Goal: Check status: Check status

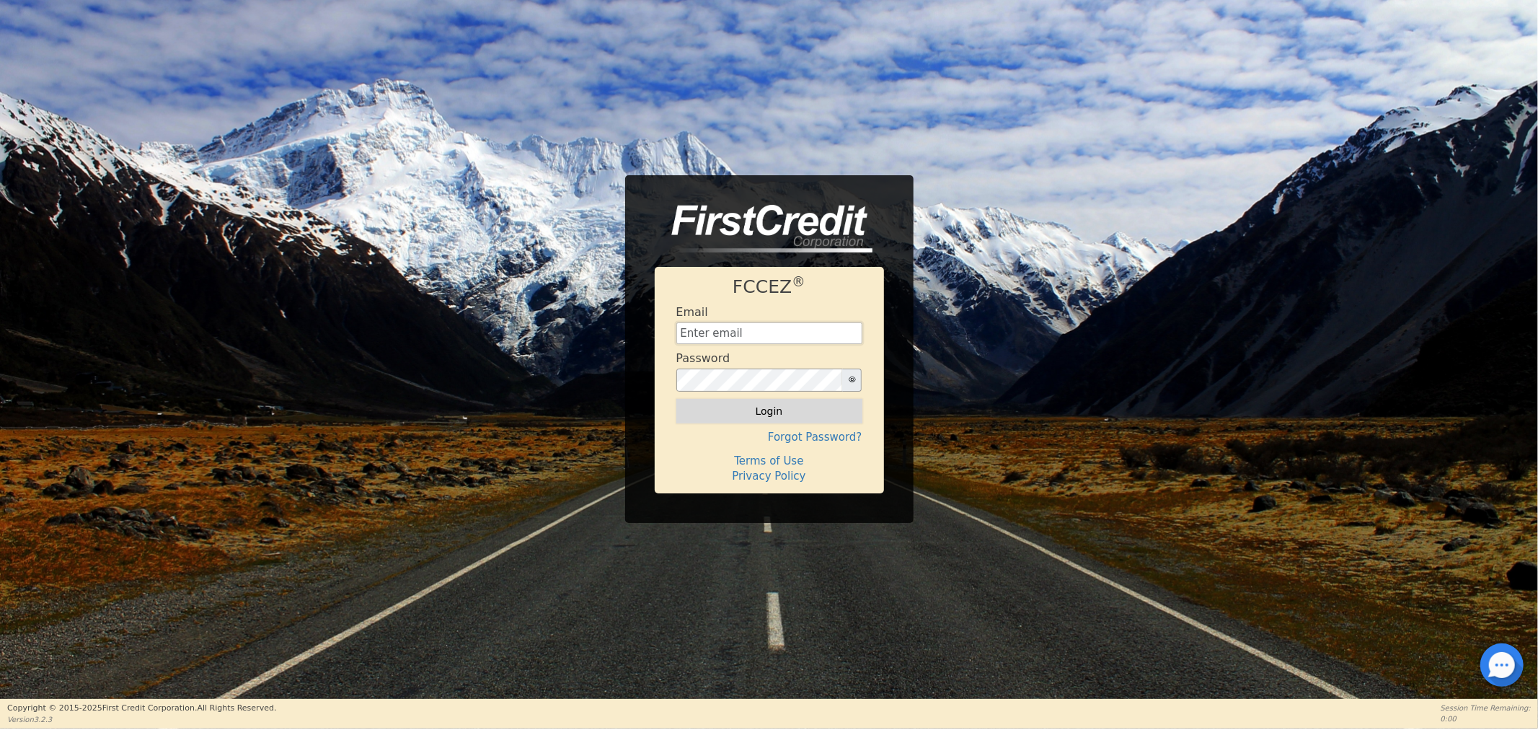
type input "[EMAIL_ADDRESS][DOMAIN_NAME]"
click at [707, 402] on button "Login" at bounding box center [769, 411] width 186 height 25
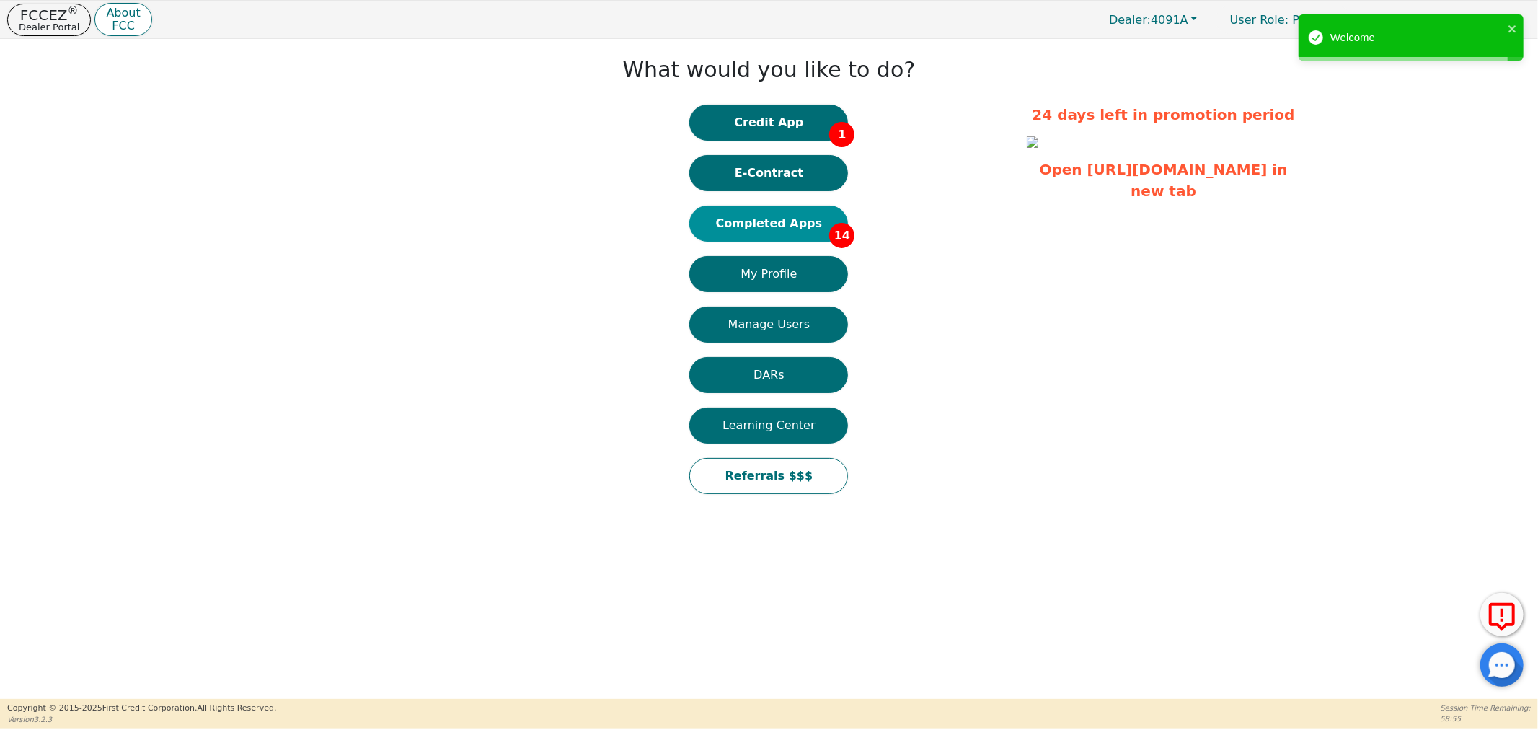
click at [763, 229] on button "Completed Apps 14" at bounding box center [768, 224] width 159 height 36
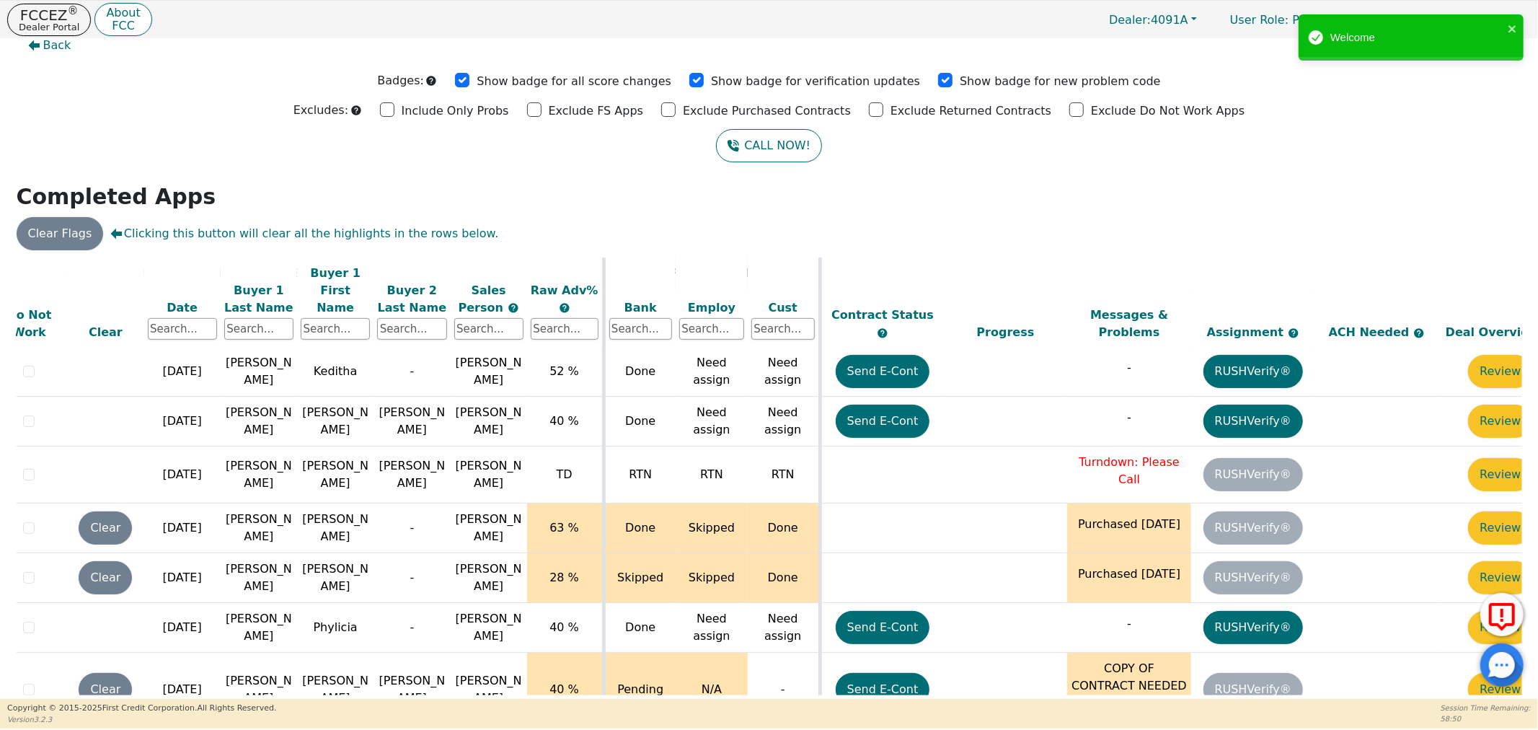
scroll to position [589, 74]
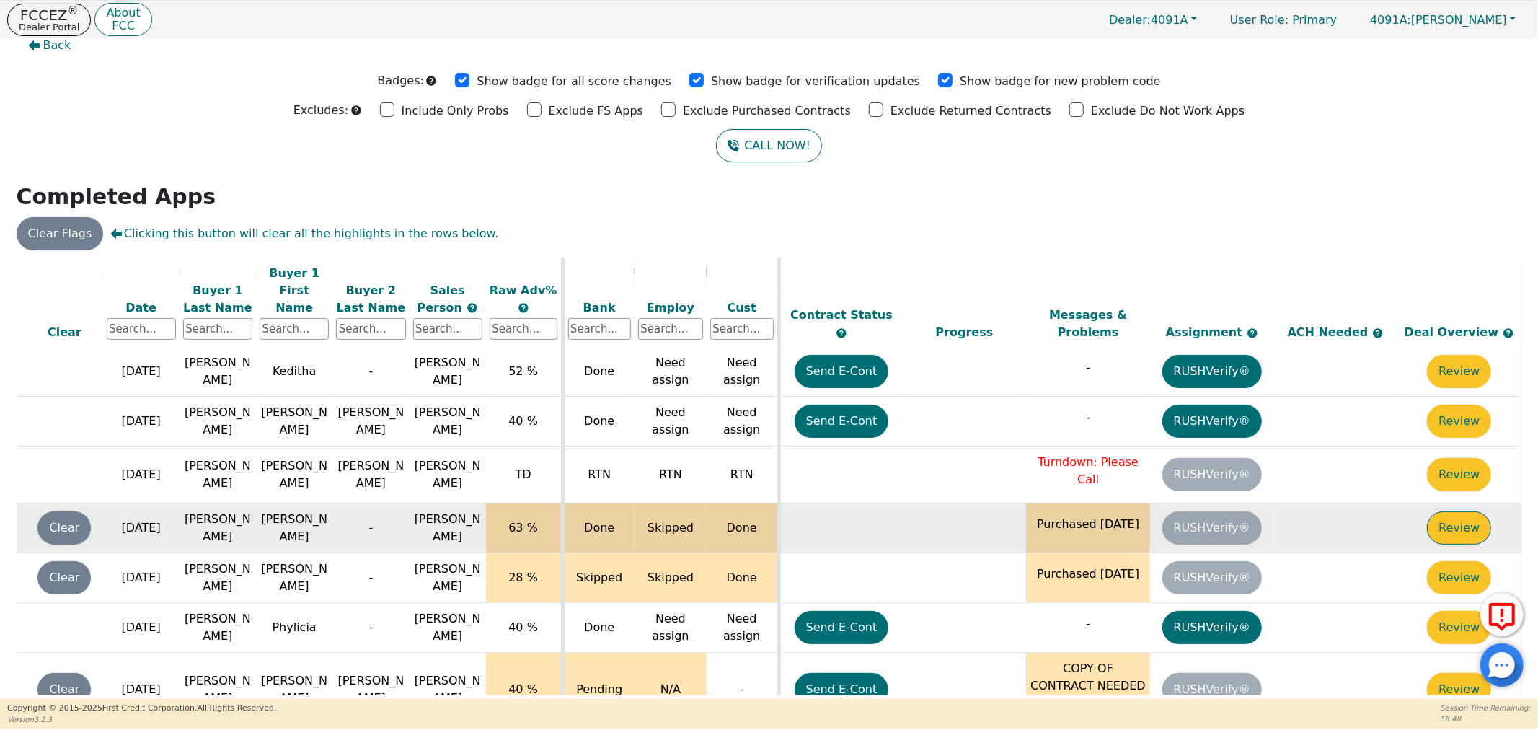
click at [1443, 511] on button "Review" at bounding box center [1459, 527] width 64 height 33
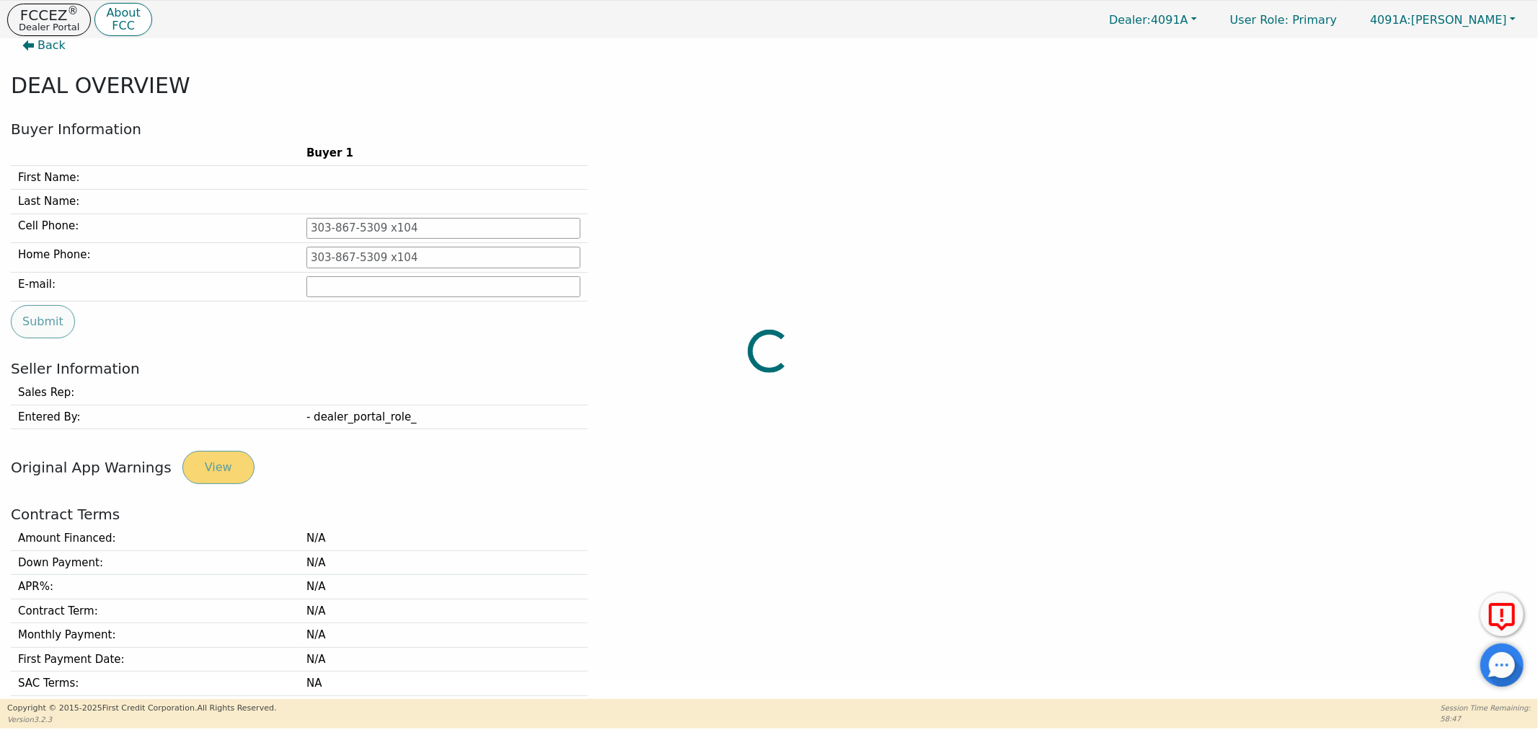
type input "850-693-8550"
type input "Latoyadaniels69@yahoo.com"
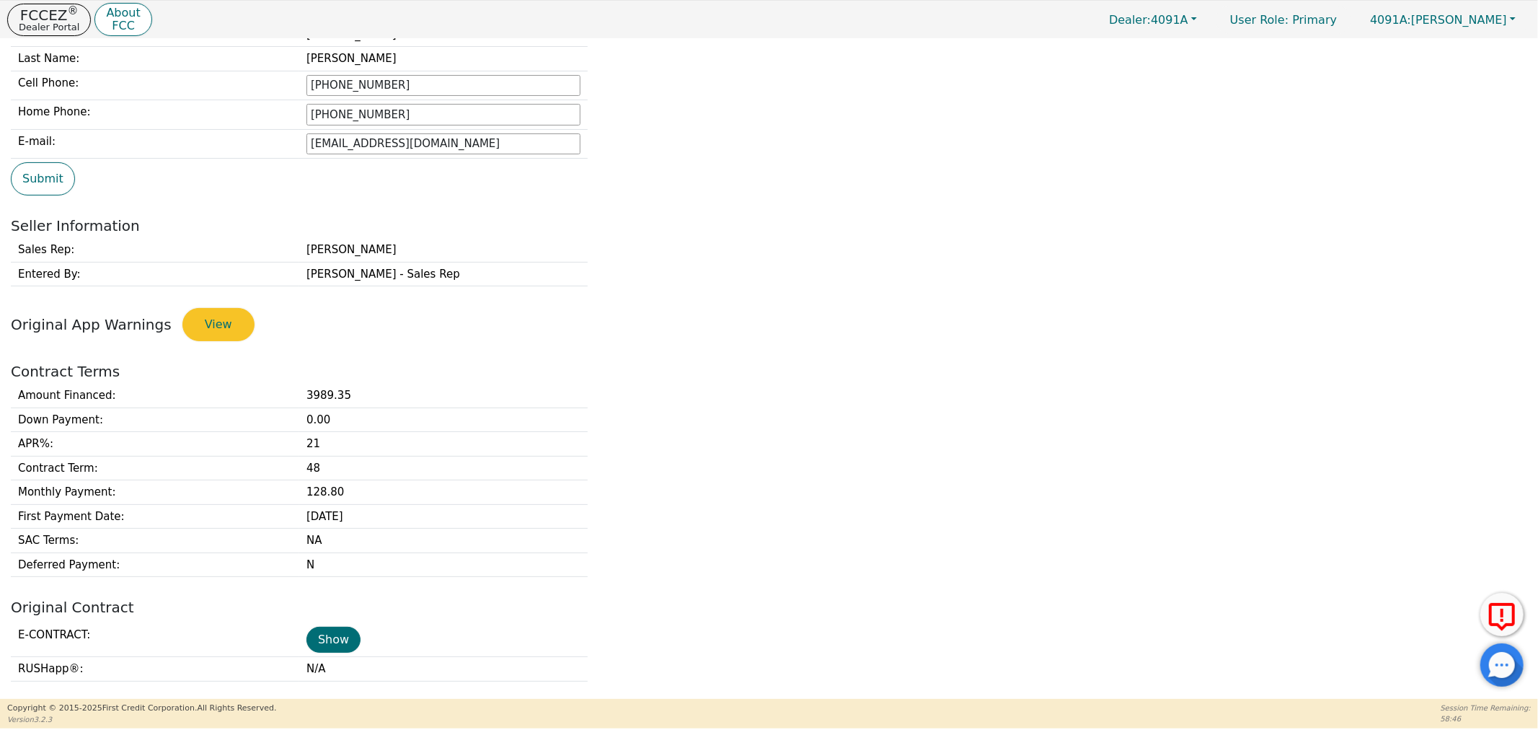
scroll to position [177, 0]
